Goal: Transaction & Acquisition: Download file/media

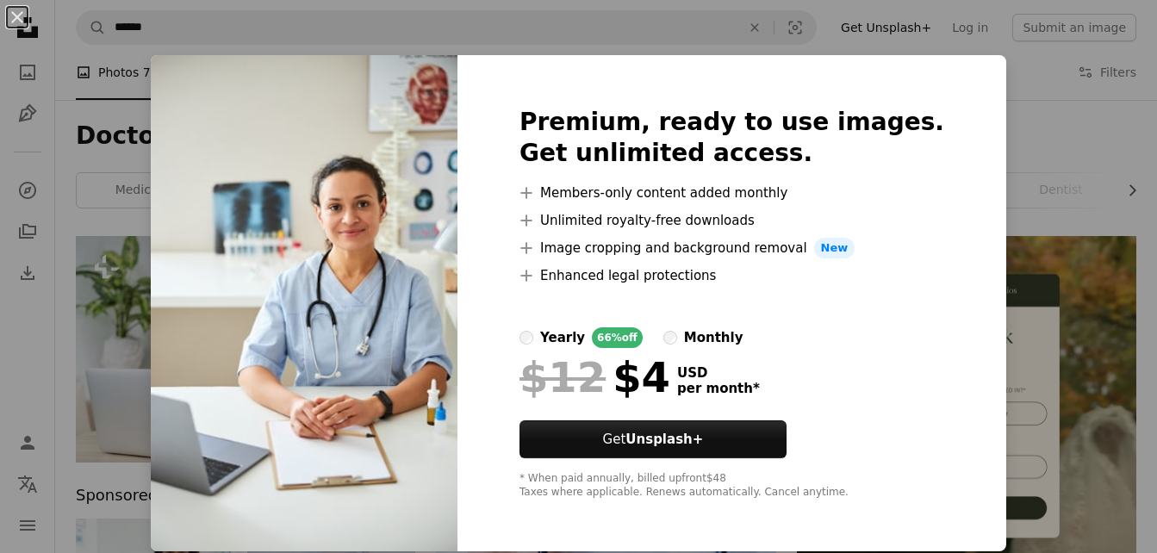
scroll to position [1464, 0]
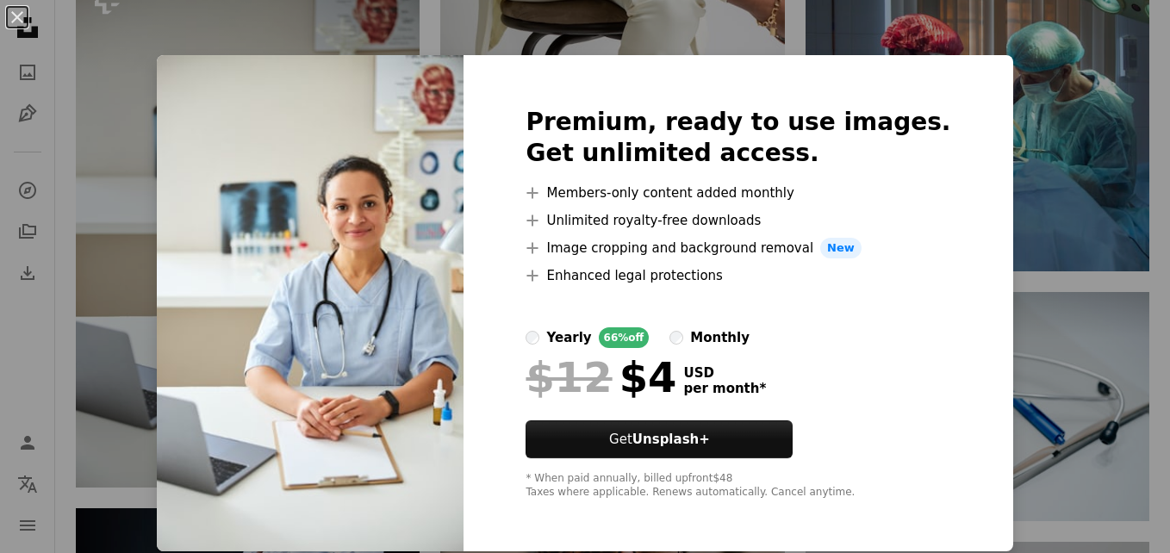
click at [365, 133] on img at bounding box center [310, 303] width 307 height 496
click at [1092, 225] on div "An X shape Premium, ready to use images. Get unlimited access. A plus sign Memb…" at bounding box center [585, 276] width 1170 height 553
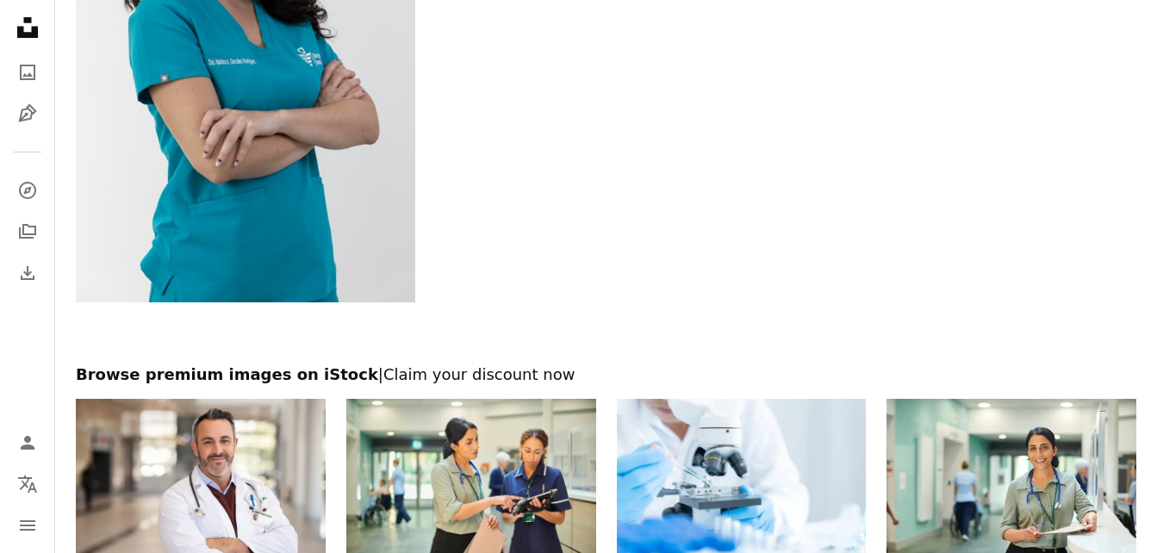
scroll to position [3101, 0]
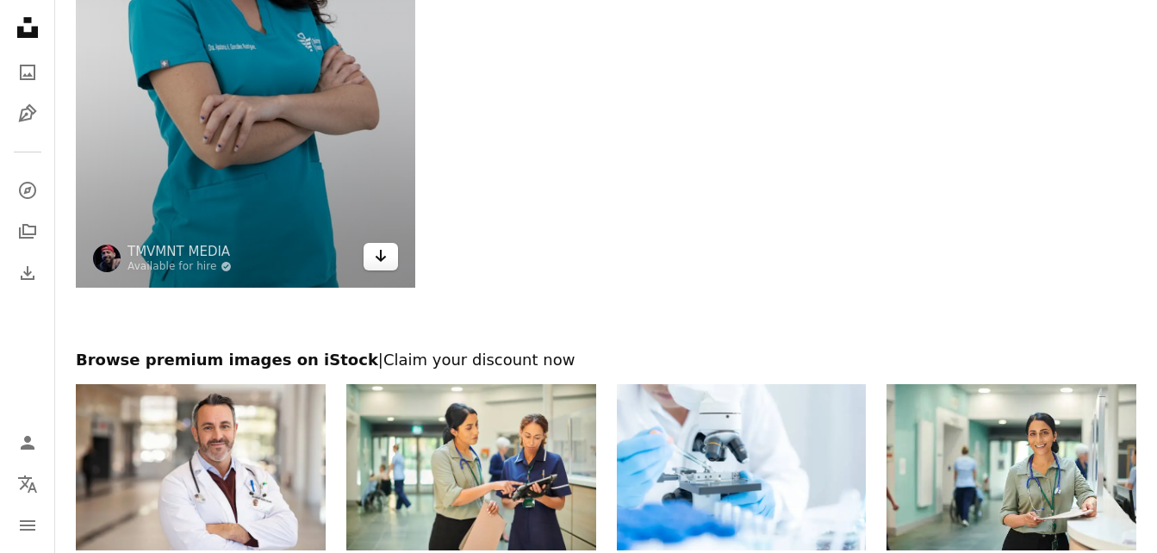
click at [376, 264] on icon "Arrow pointing down" at bounding box center [381, 255] width 14 height 21
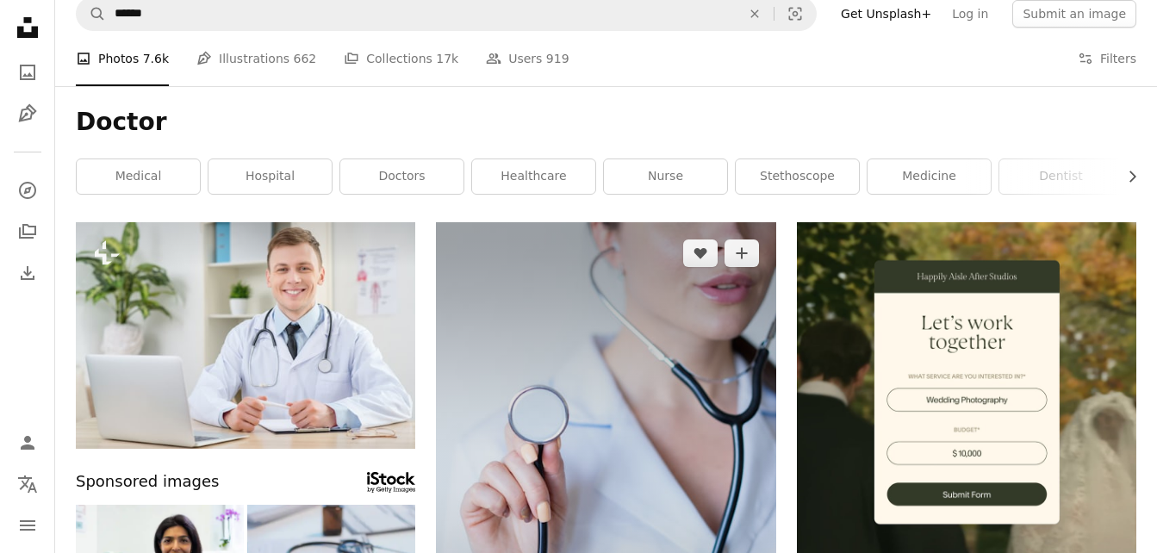
scroll to position [0, 0]
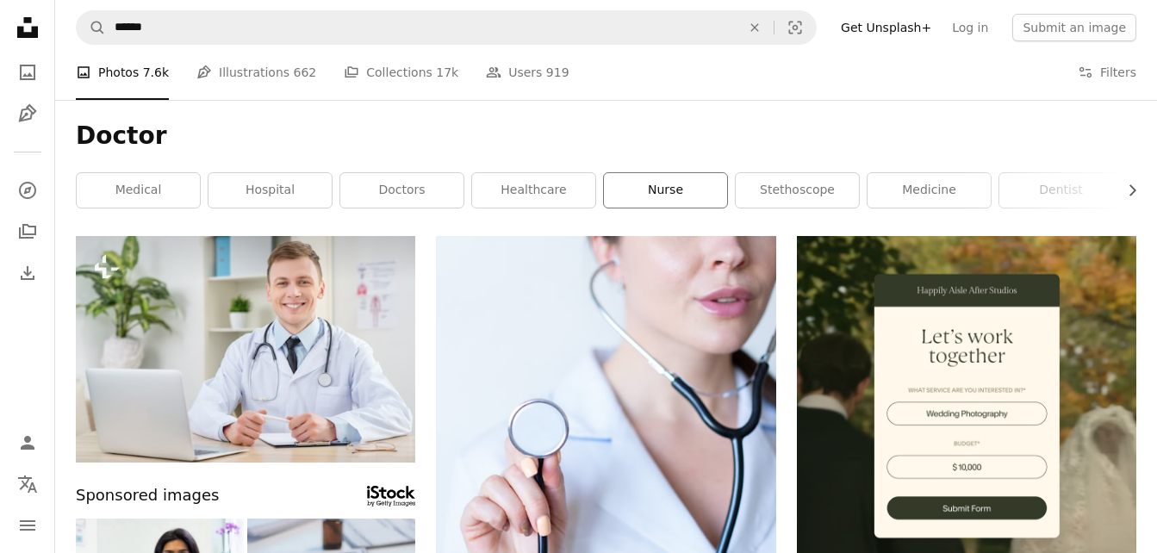
click at [668, 190] on link "nurse" at bounding box center [665, 190] width 123 height 34
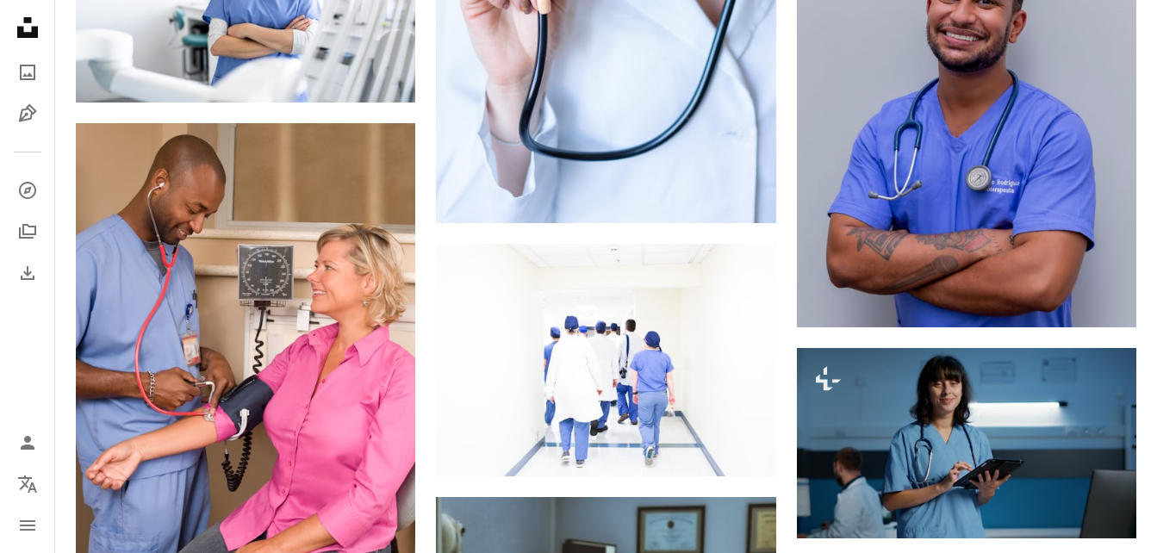
scroll to position [1378, 0]
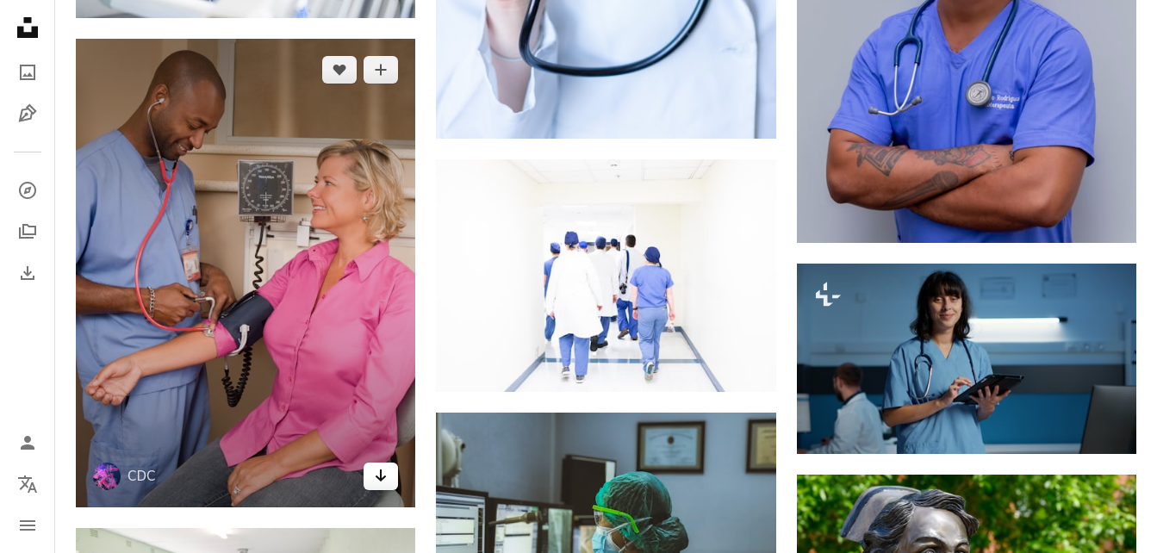
click at [370, 473] on link "Arrow pointing down" at bounding box center [381, 477] width 34 height 28
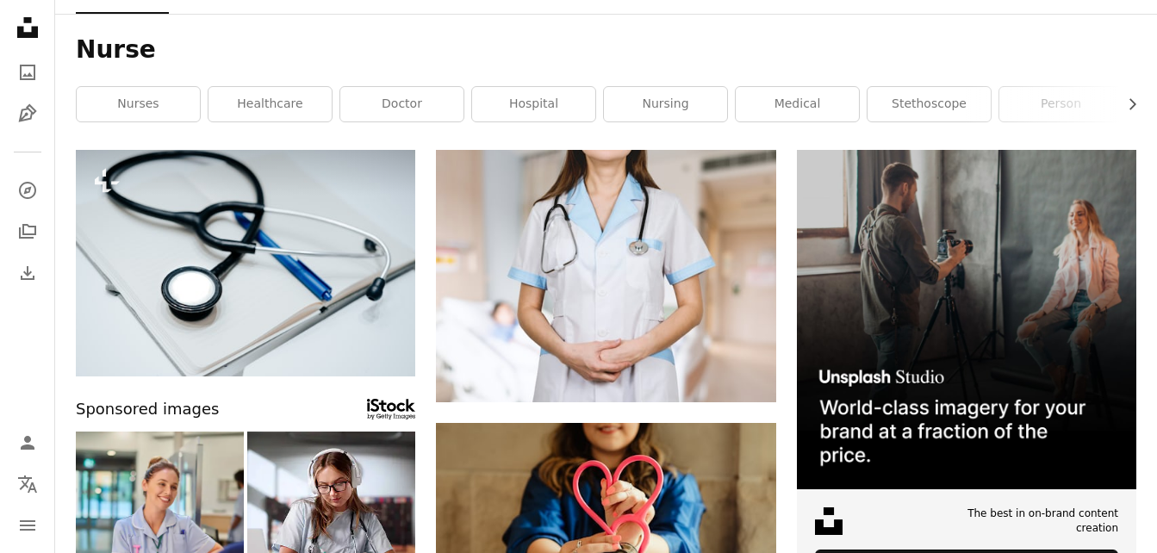
scroll to position [0, 0]
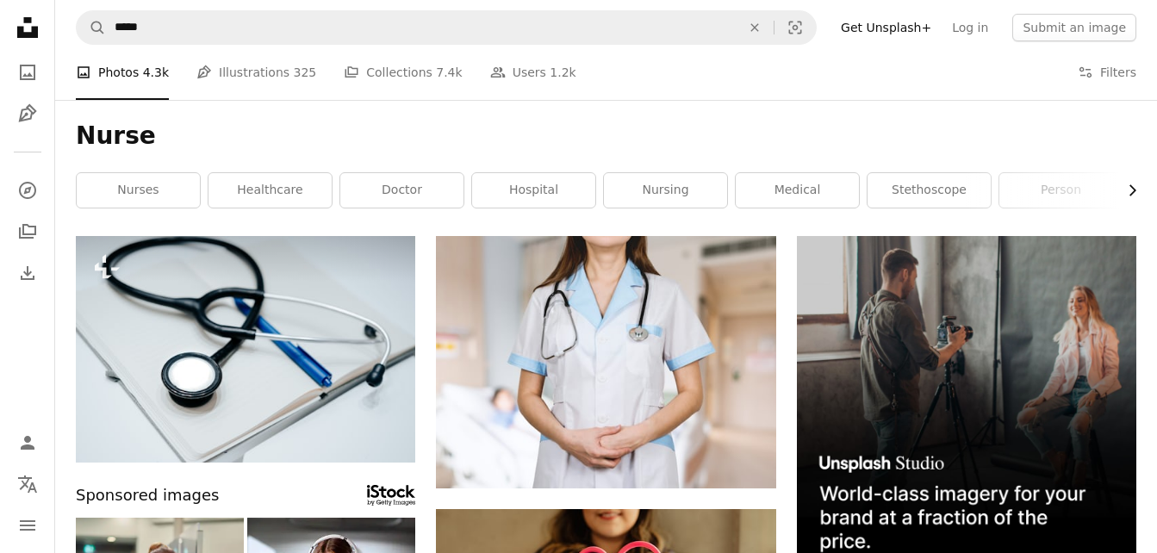
click at [1132, 190] on icon "Chevron right" at bounding box center [1131, 190] width 17 height 17
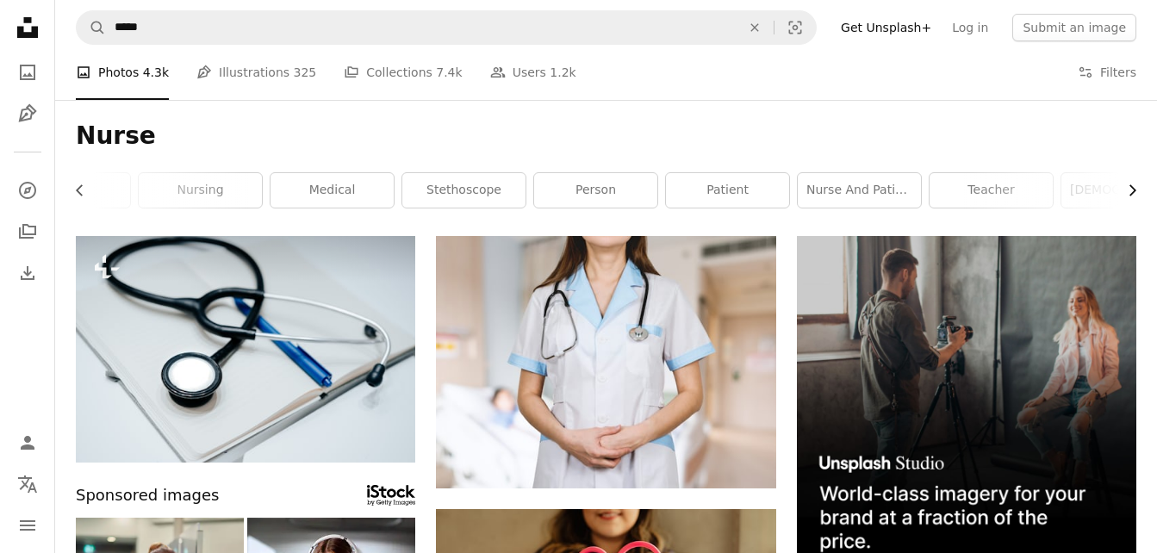
scroll to position [0, 514]
